Goal: Information Seeking & Learning: Learn about a topic

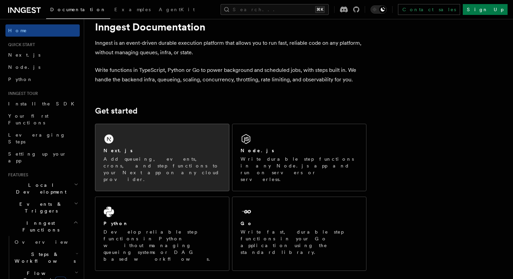
scroll to position [34, 0]
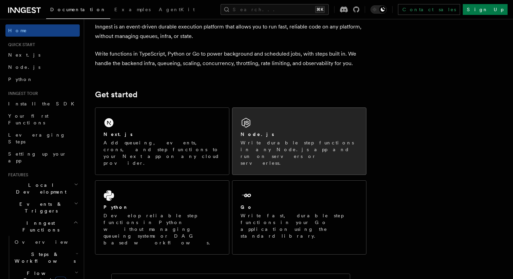
click at [245, 135] on h2 "Node.js" at bounding box center [258, 134] width 34 height 7
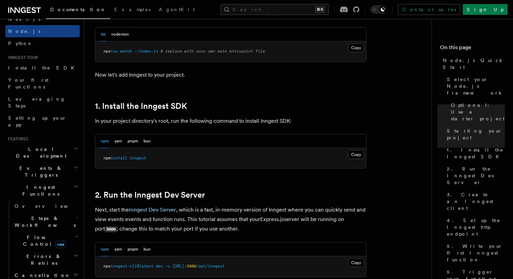
scroll to position [37, 0]
click at [33, 214] on span "Steps & Workflows" at bounding box center [44, 221] width 64 height 14
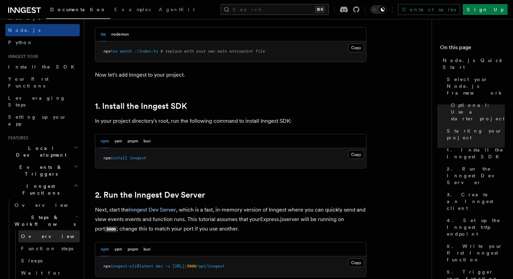
click at [36, 234] on span "Overview" at bounding box center [56, 236] width 70 height 5
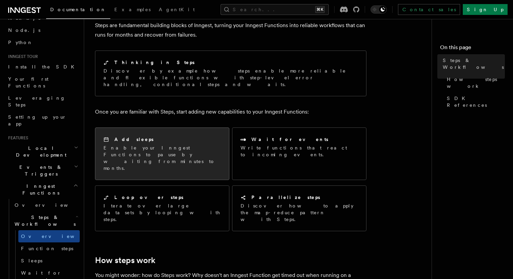
scroll to position [57, 0]
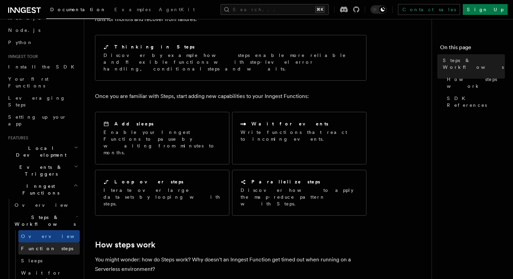
click at [41, 246] on span "Function steps" at bounding box center [47, 248] width 52 height 5
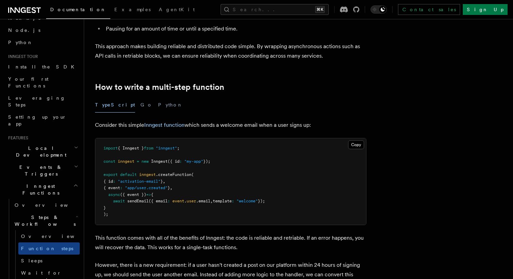
scroll to position [211, 0]
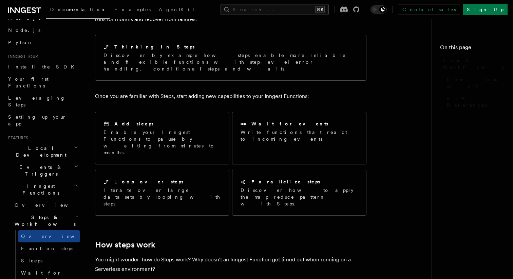
scroll to position [367, 0]
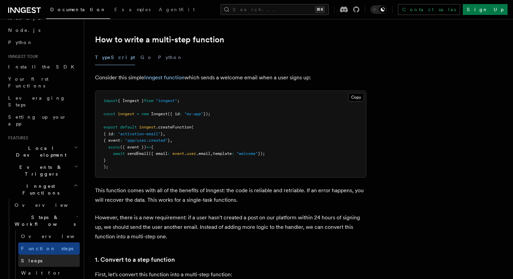
click at [44, 255] on link "Sleeps" at bounding box center [48, 261] width 61 height 12
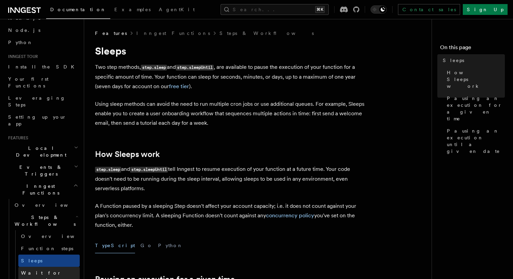
click at [52, 270] on span "Wait for events" at bounding box center [50, 277] width 59 height 14
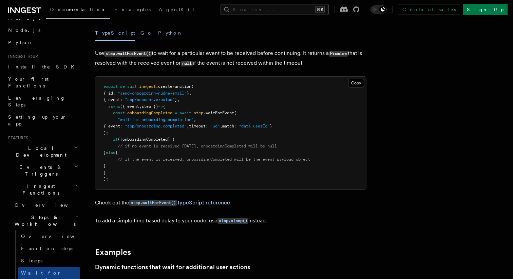
scroll to position [82, 0]
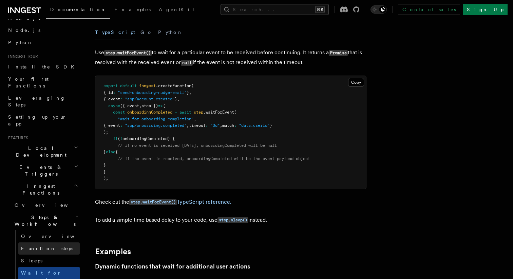
click at [42, 246] on span "Function steps" at bounding box center [47, 248] width 52 height 5
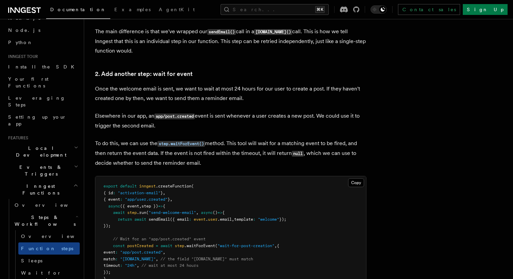
scroll to position [528, 0]
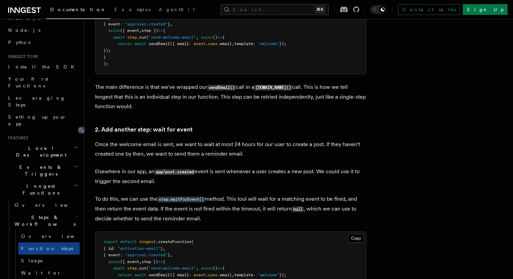
click at [84, 131] on icon at bounding box center [81, 130] width 7 height 7
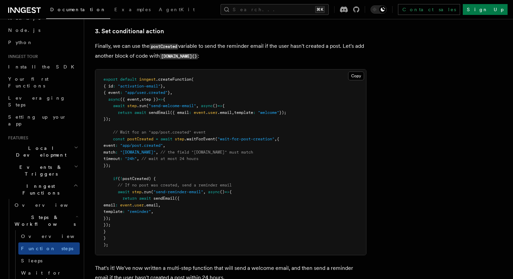
scroll to position [879, 0]
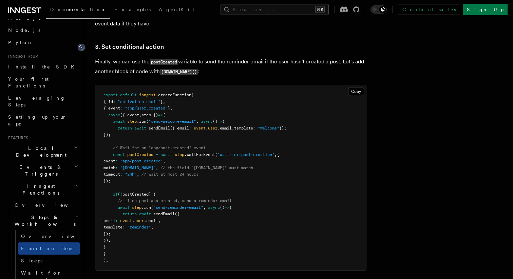
click at [83, 47] on icon at bounding box center [81, 47] width 7 height 7
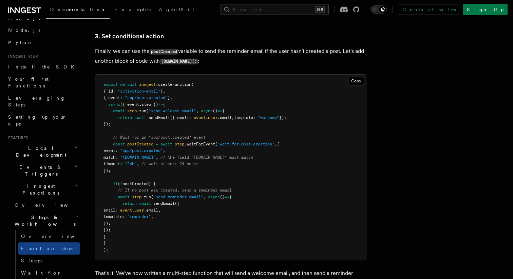
click at [32, 15] on div "Documentation Examples AgentKit Search... ⌘K Contact sales Sign Up" at bounding box center [256, 9] width 513 height 19
click at [37, 10] on icon at bounding box center [24, 10] width 33 height 8
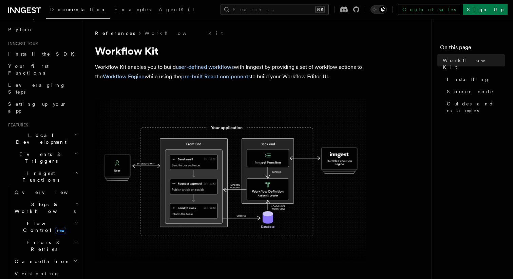
scroll to position [55, 0]
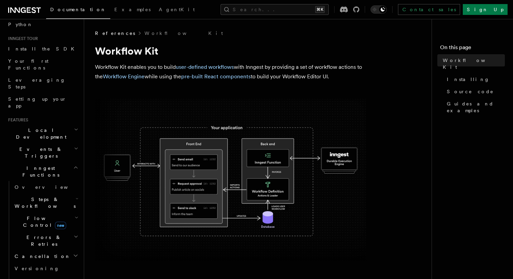
click at [55, 222] on span "new" at bounding box center [60, 225] width 11 height 7
click at [38, 261] on span "Concurrency" at bounding box center [43, 263] width 45 height 5
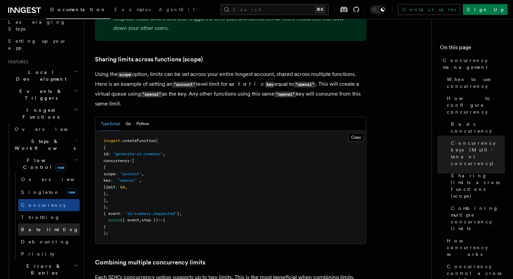
scroll to position [116, 0]
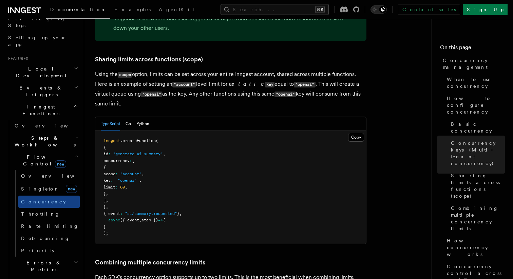
click at [43, 260] on span "Errors & Retries" at bounding box center [43, 267] width 62 height 14
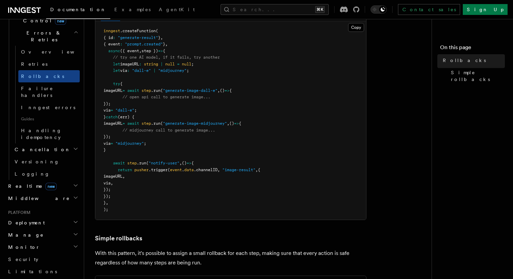
scroll to position [151, 0]
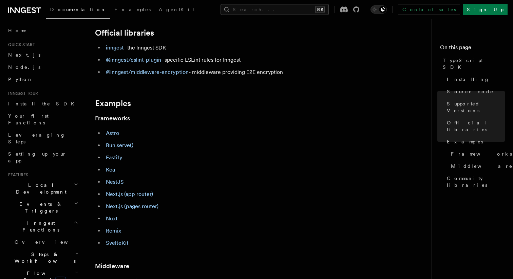
scroll to position [229, 0]
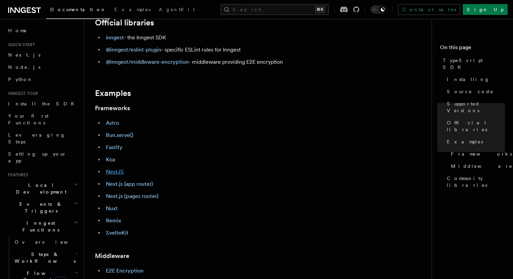
click at [112, 172] on link "NestJS" at bounding box center [115, 172] width 18 height 6
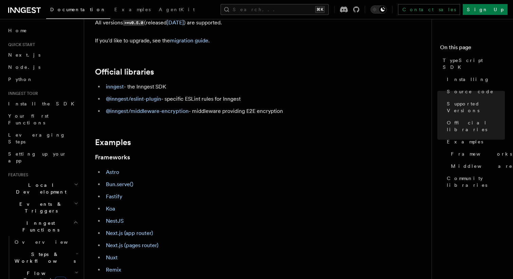
scroll to position [279, 0]
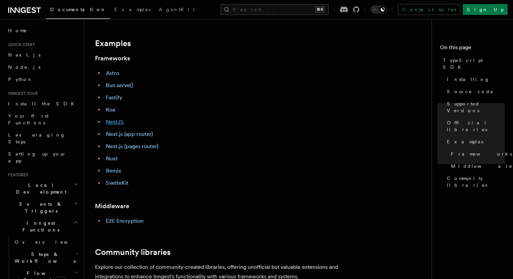
click at [119, 120] on link "NestJS" at bounding box center [115, 122] width 18 height 6
